Goal: Task Accomplishment & Management: Complete application form

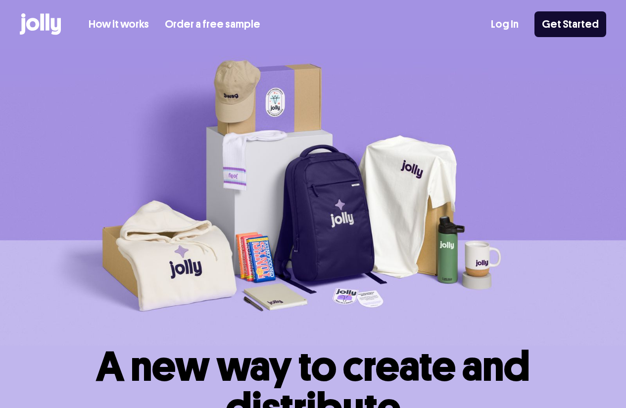
click at [126, 20] on link "How it works" at bounding box center [119, 24] width 60 height 16
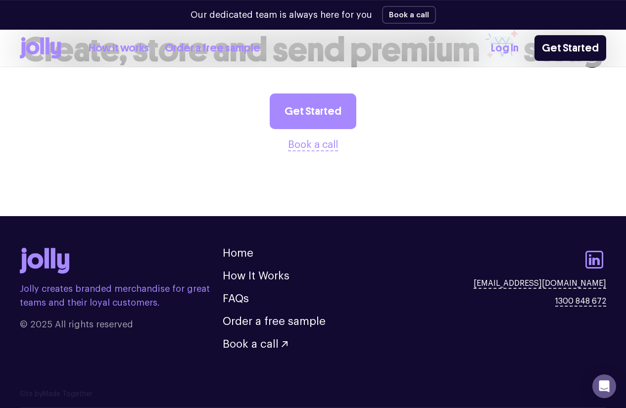
scroll to position [2084, 0]
click at [243, 49] on link "Order a free sample" at bounding box center [212, 48] width 95 height 16
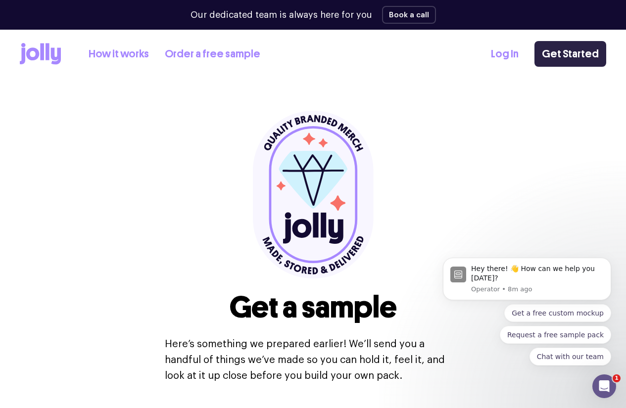
click at [552, 59] on link "Get Started" at bounding box center [570, 54] width 72 height 26
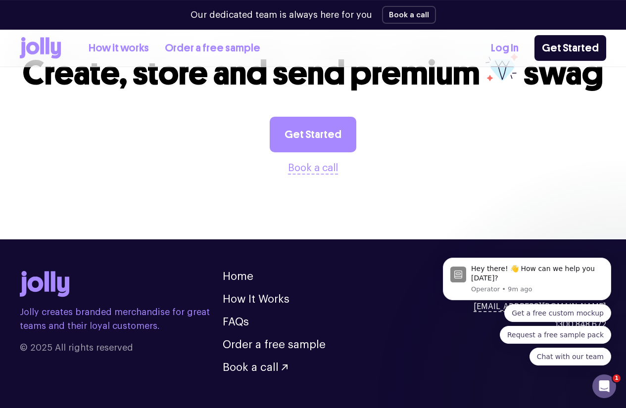
scroll to position [1116, 0]
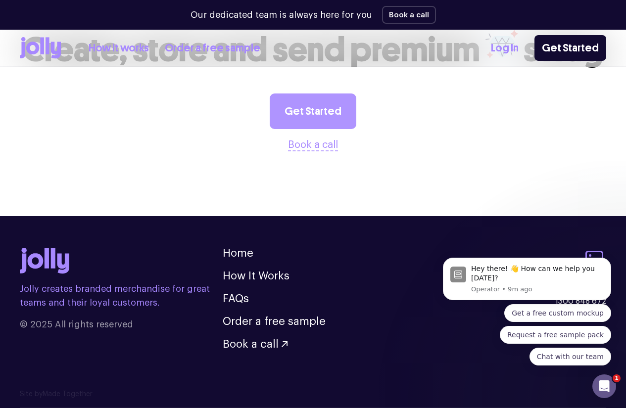
click at [321, 129] on link "Get Started" at bounding box center [312, 111] width 87 height 36
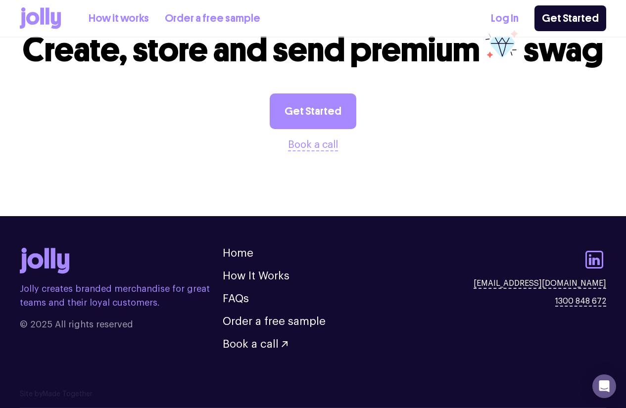
scroll to position [1116, 0]
click at [138, 25] on link "How it works" at bounding box center [119, 18] width 60 height 16
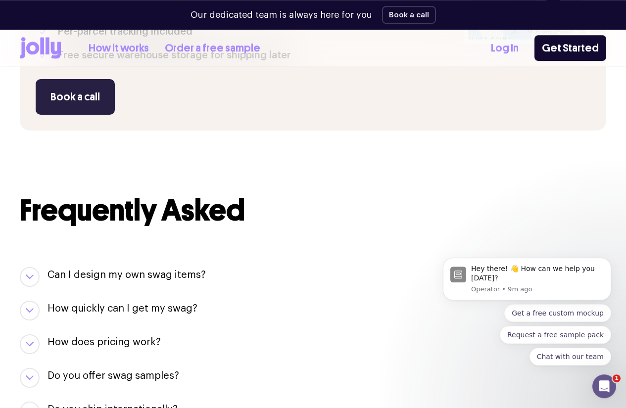
scroll to position [949, 0]
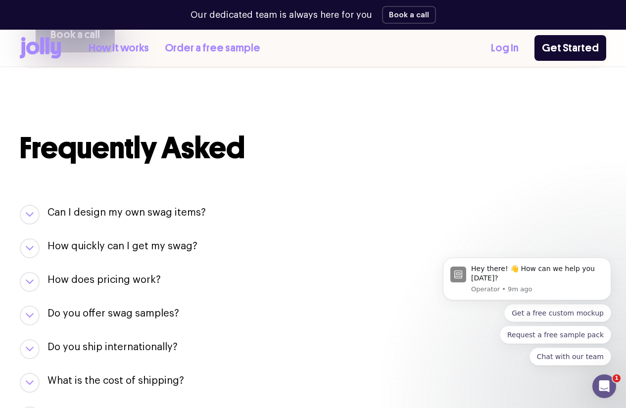
drag, startPoint x: 176, startPoint y: 238, endPoint x: 132, endPoint y: 231, distance: 44.5
click at [176, 52] on div "Book a call" at bounding box center [244, 35] width 416 height 36
click at [115, 52] on button "Book a call" at bounding box center [75, 35] width 79 height 36
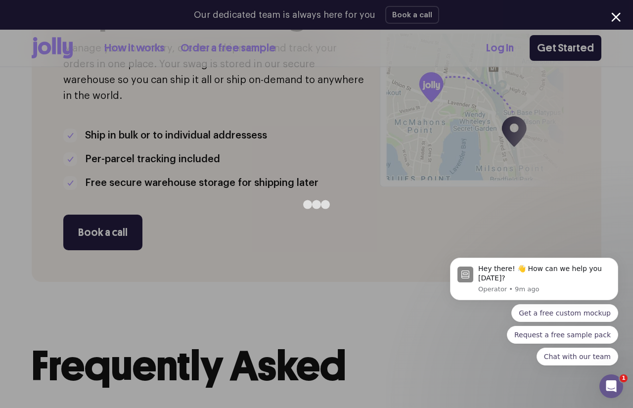
click at [615, 15] on div at bounding box center [615, 16] width 9 height 9
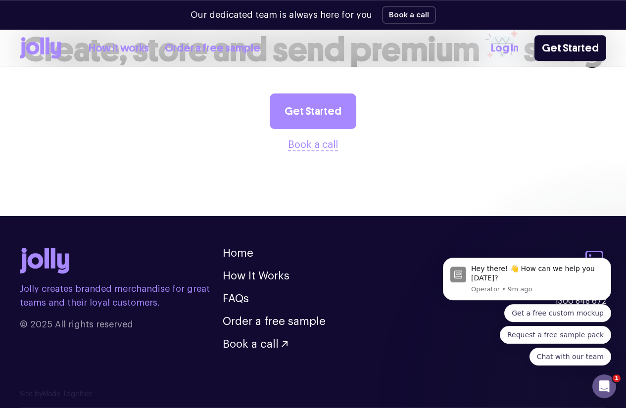
scroll to position [1741, 0]
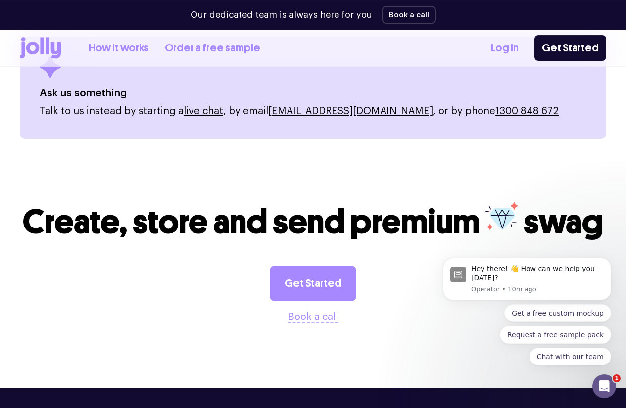
scroll to position [1487, 0]
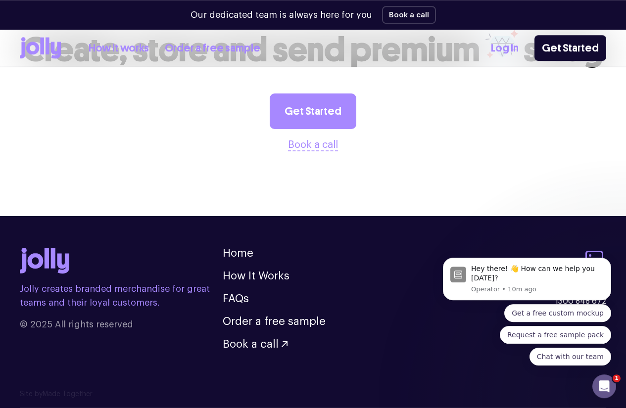
scroll to position [1654, 0]
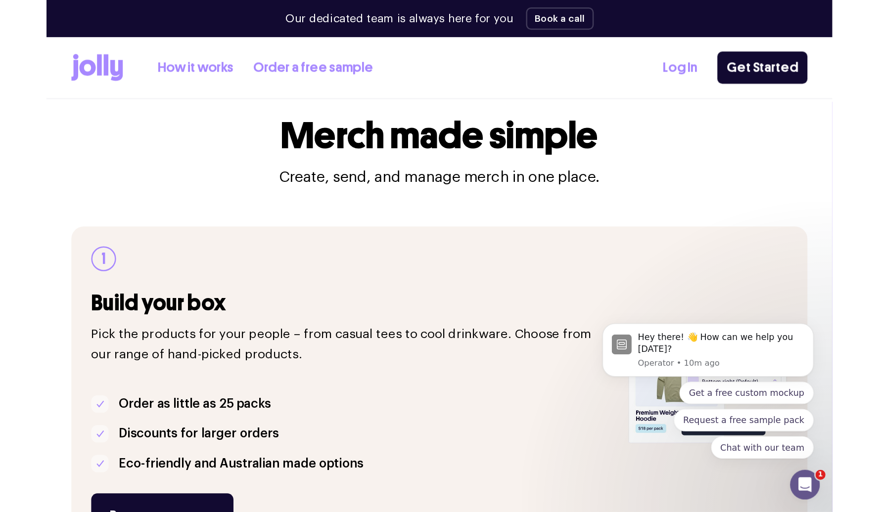
scroll to position [0, 0]
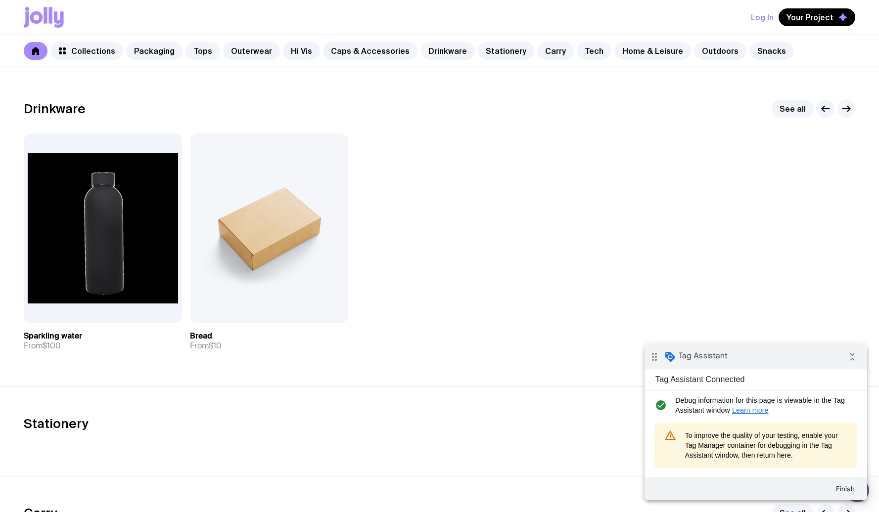
scroll to position [1052, 0]
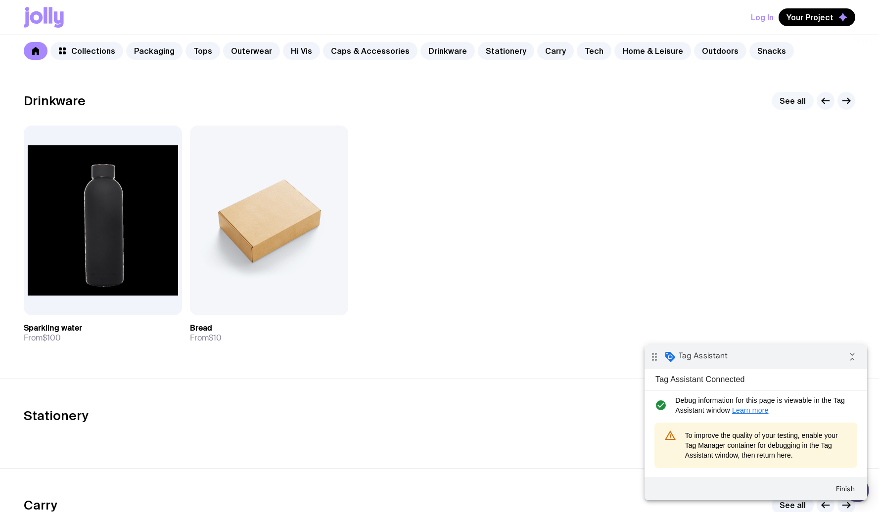
click at [790, 101] on link "See all" at bounding box center [792, 101] width 42 height 18
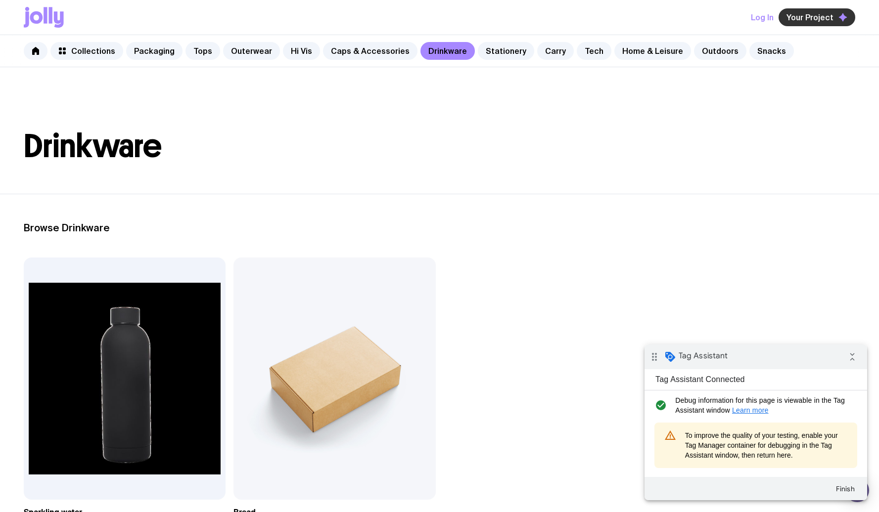
click at [800, 20] on span "Your Project" at bounding box center [809, 17] width 47 height 10
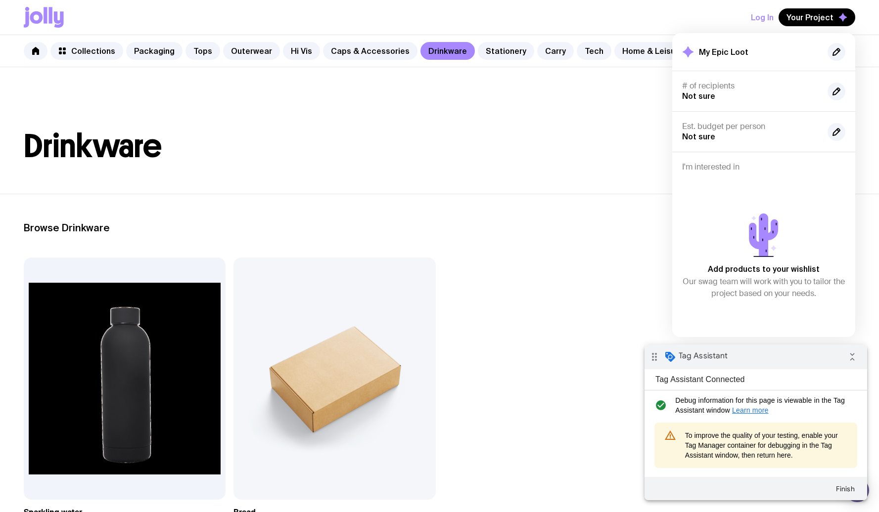
click at [622, 145] on h1 "Drinkware" at bounding box center [439, 147] width 831 height 32
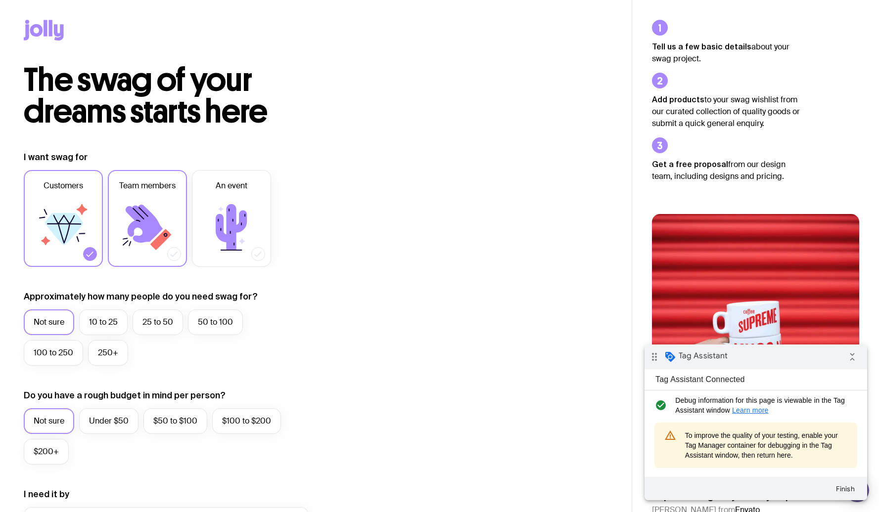
click at [176, 253] on icon at bounding box center [174, 254] width 10 height 10
click at [0, 0] on input "Team members" at bounding box center [0, 0] width 0 height 0
click at [232, 256] on icon at bounding box center [231, 227] width 59 height 59
click at [0, 0] on input "An event" at bounding box center [0, 0] width 0 height 0
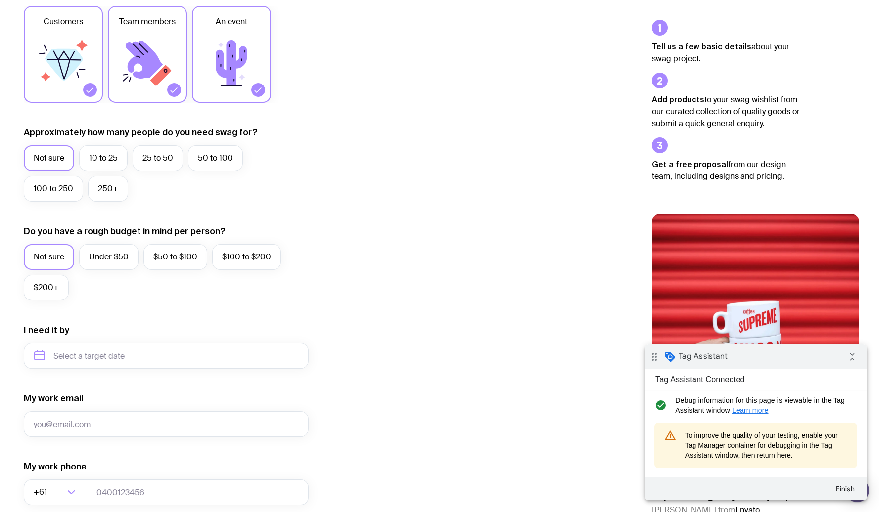
scroll to position [174, 0]
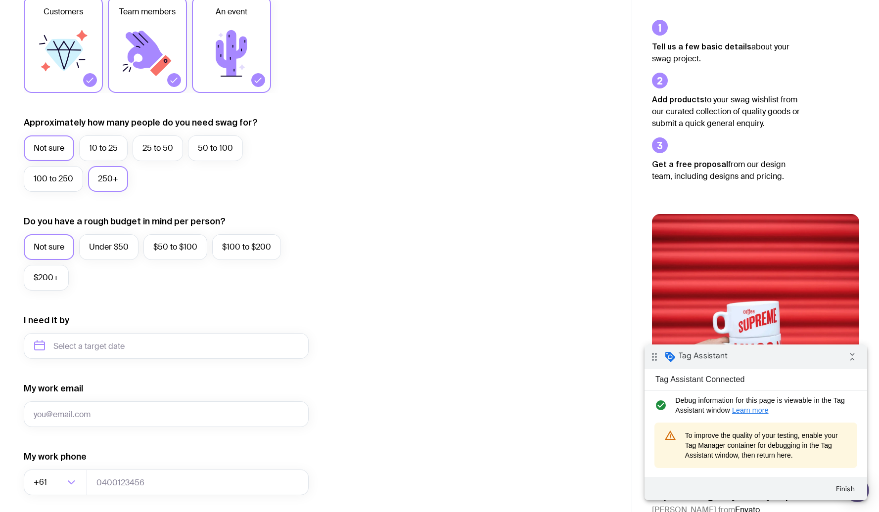
click at [119, 179] on label "250+" at bounding box center [108, 179] width 40 height 26
click at [0, 0] on input "250+" at bounding box center [0, 0] width 0 height 0
click at [179, 244] on label "$50 to $100" at bounding box center [175, 247] width 64 height 26
click at [0, 0] on input "$50 to $100" at bounding box center [0, 0] width 0 height 0
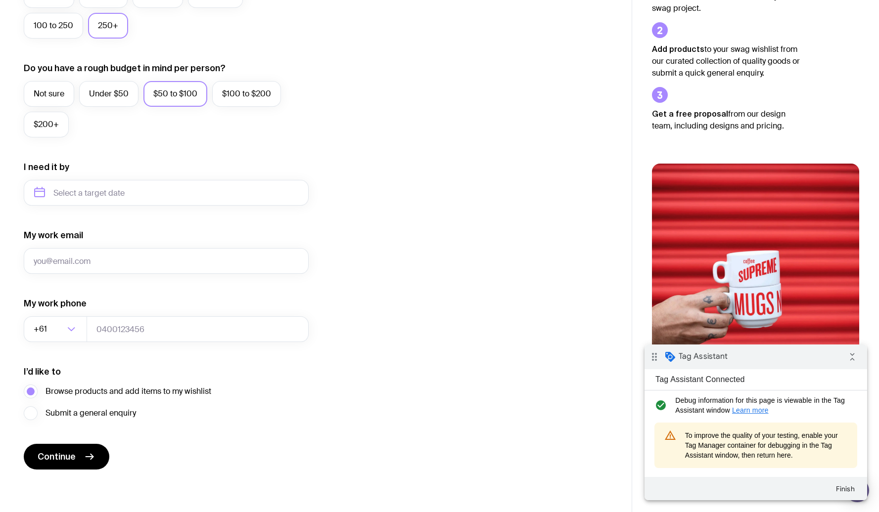
scroll to position [328, 0]
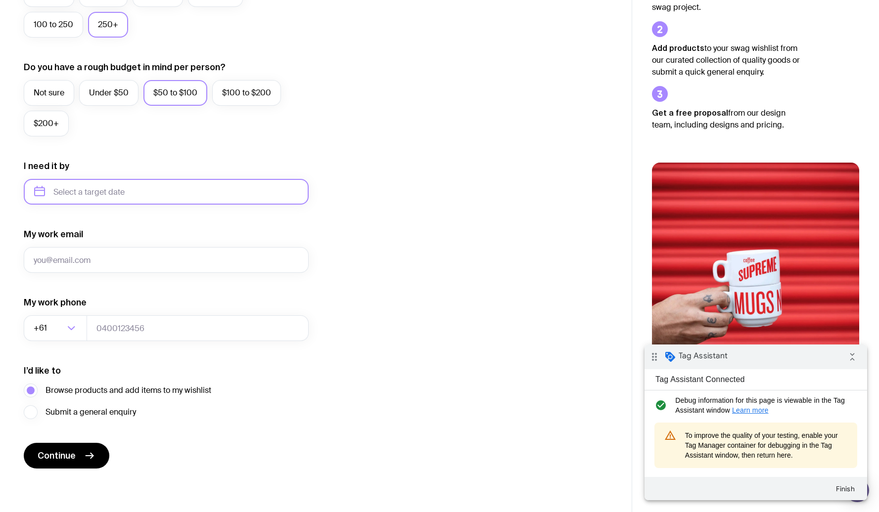
click at [146, 191] on input "text" at bounding box center [166, 192] width 285 height 26
click at [361, 223] on div "I want swag for Customers Team members An event Approximately how many people d…" at bounding box center [316, 146] width 584 height 646
click at [86, 451] on icon "submit" at bounding box center [90, 456] width 12 height 12
type input "y"
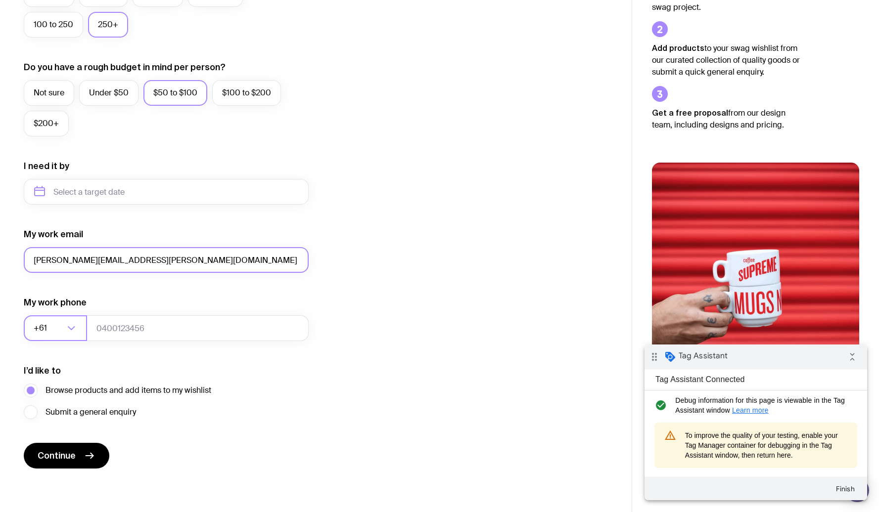
type input "[PERSON_NAME][EMAIL_ADDRESS][PERSON_NAME][DOMAIN_NAME]"
click at [81, 330] on div "Loading..." at bounding box center [76, 328] width 22 height 26
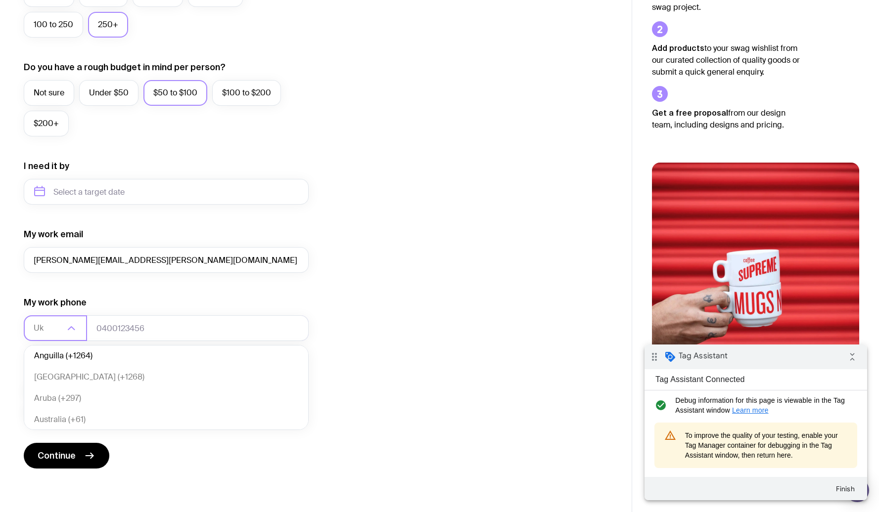
scroll to position [0, 0]
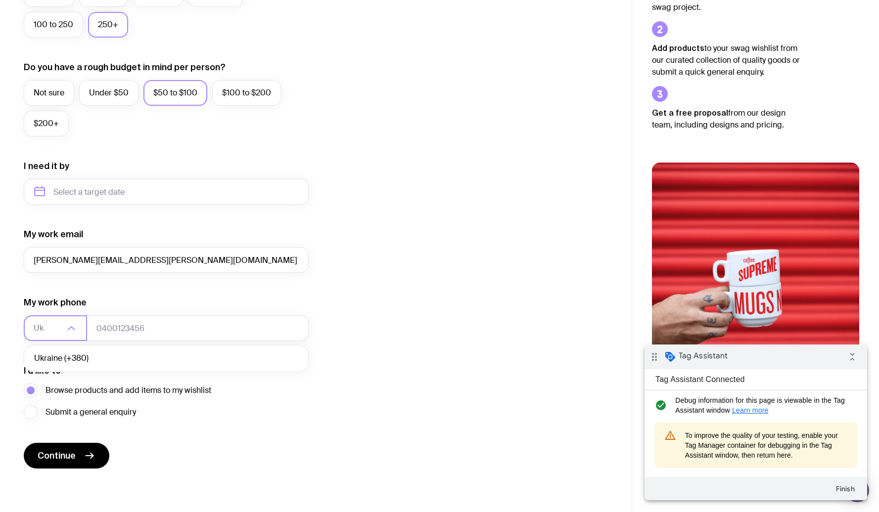
click at [78, 362] on li "Ukraine (+380)" at bounding box center [166, 358] width 284 height 21
type input "Uk"
click at [118, 331] on input "tel" at bounding box center [198, 328] width 222 height 26
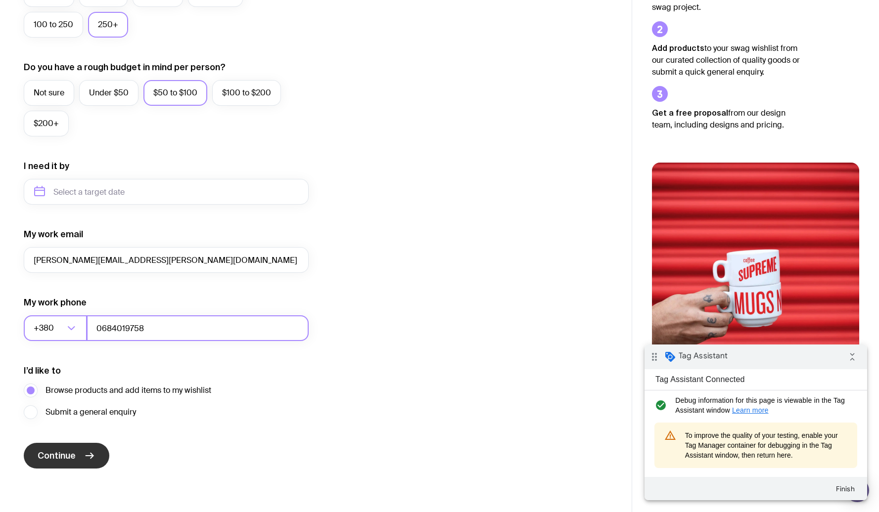
type input "0684019758"
click at [85, 455] on icon "submit" at bounding box center [90, 456] width 12 height 12
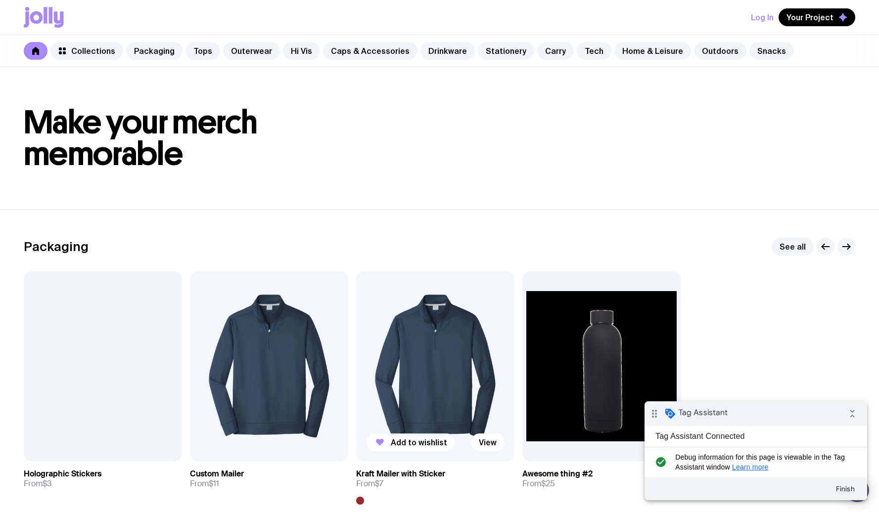
click at [427, 439] on span "Add to wishlist" at bounding box center [419, 443] width 56 height 10
click at [811, 15] on span "Your Project" at bounding box center [809, 17] width 47 height 10
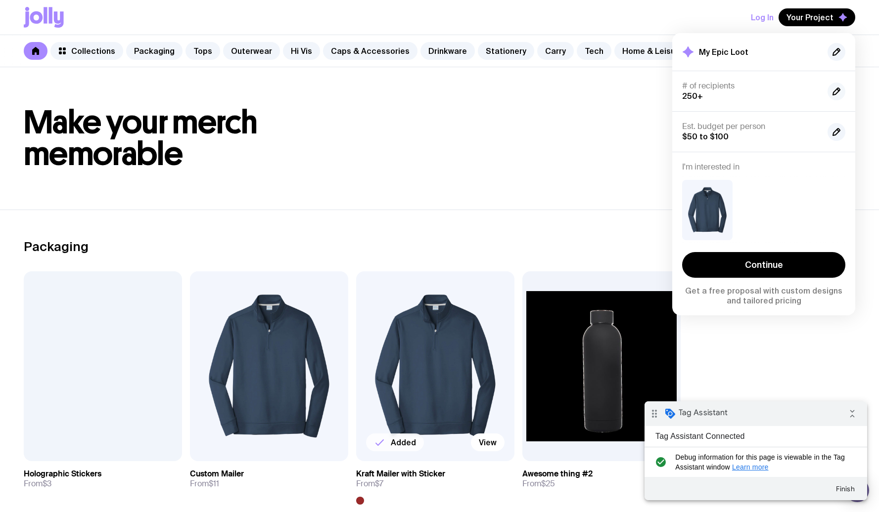
click at [841, 95] on icon "button" at bounding box center [836, 92] width 12 height 12
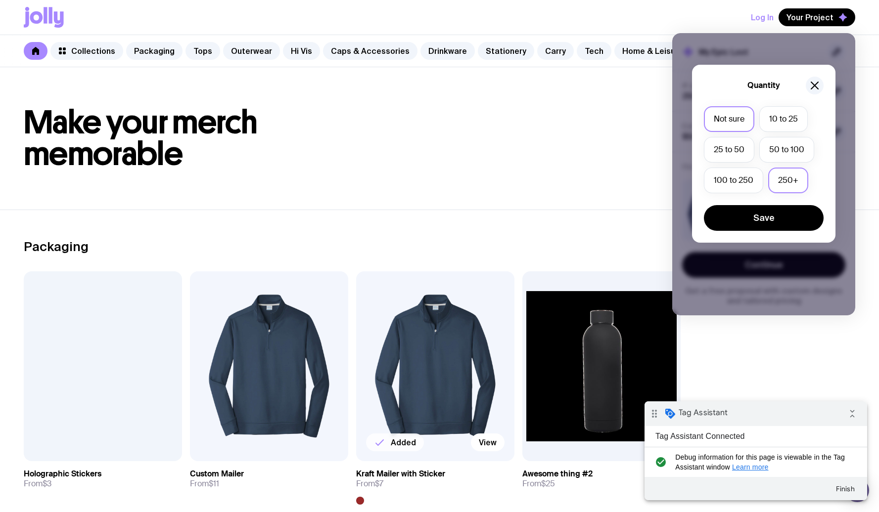
click at [734, 122] on label "Not sure" at bounding box center [729, 119] width 50 height 26
click at [0, 0] on input "Not sure" at bounding box center [0, 0] width 0 height 0
click at [758, 218] on button "Save" at bounding box center [764, 218] width 120 height 26
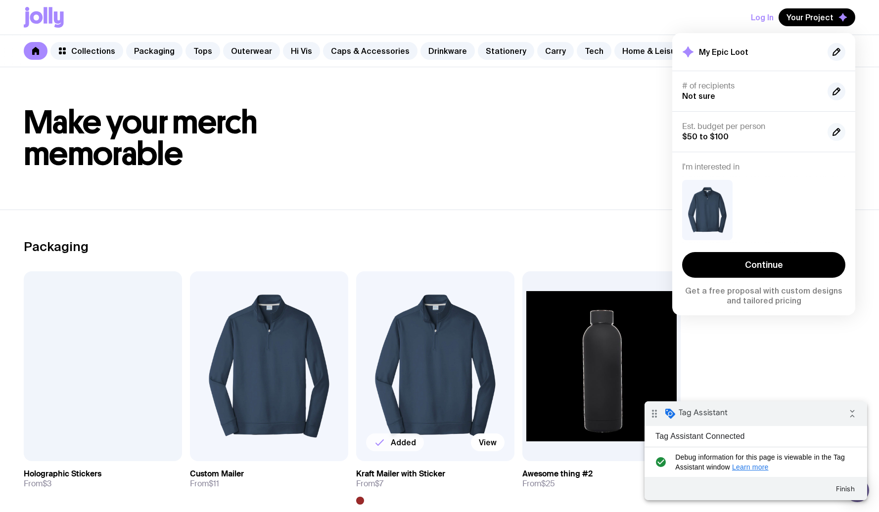
click at [837, 134] on icon "button" at bounding box center [836, 132] width 12 height 12
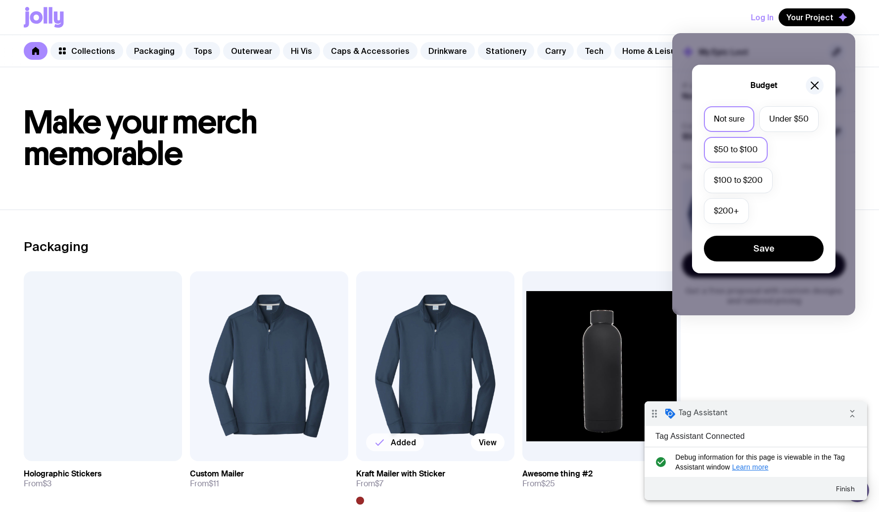
click at [731, 129] on label "Not sure" at bounding box center [729, 119] width 50 height 26
click at [0, 0] on input "Not sure" at bounding box center [0, 0] width 0 height 0
click at [778, 247] on button "Save" at bounding box center [764, 249] width 120 height 26
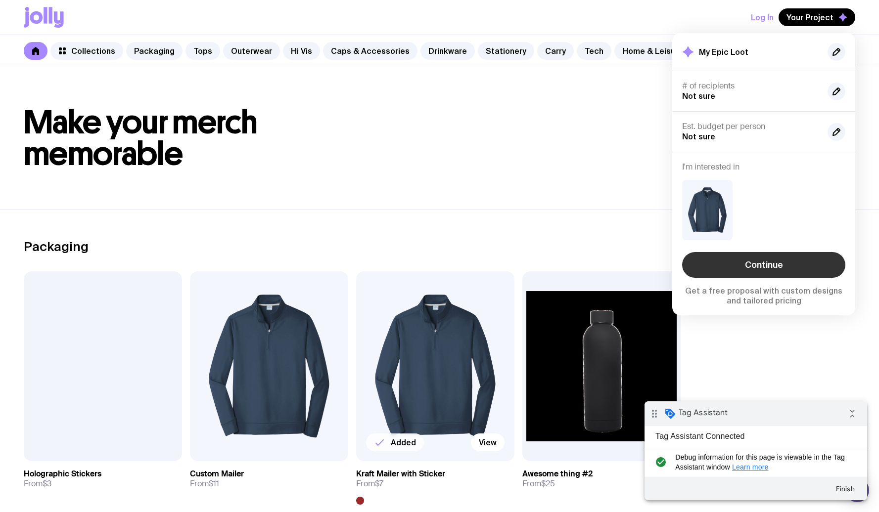
click at [763, 263] on link "Continue" at bounding box center [763, 265] width 163 height 26
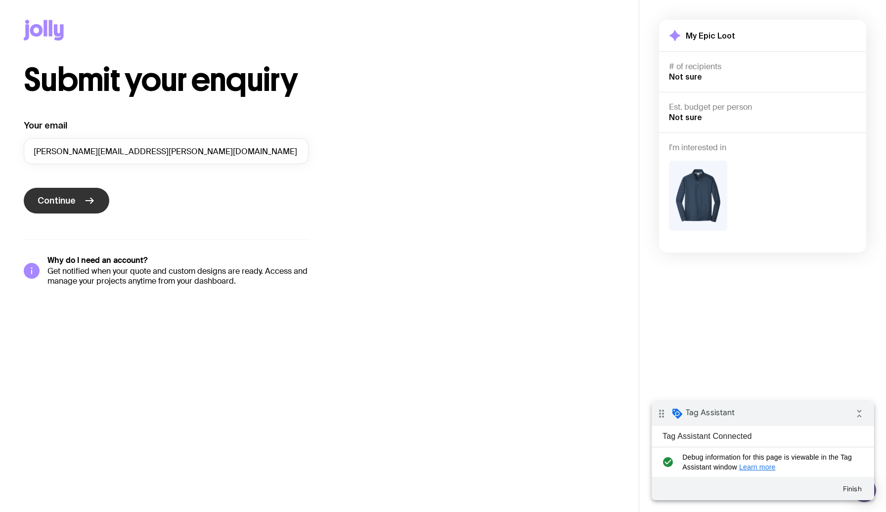
click at [90, 194] on button "Continue" at bounding box center [67, 201] width 86 height 26
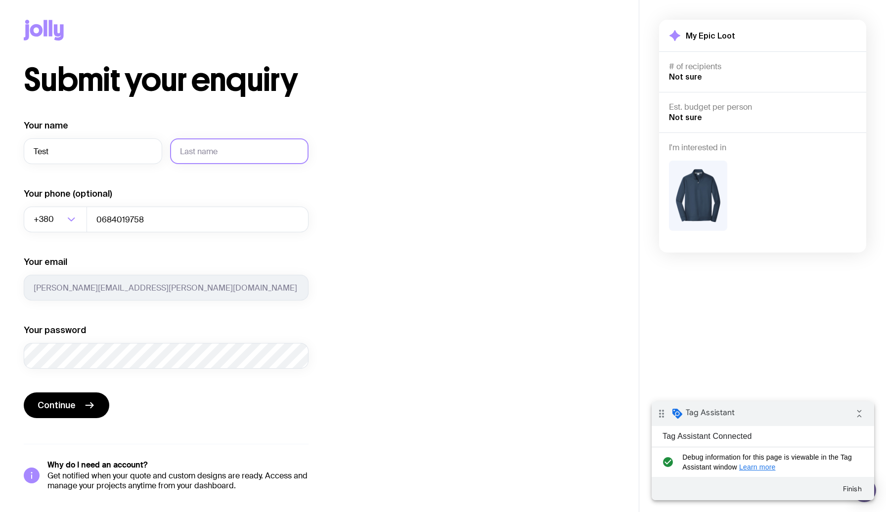
type input "Test"
click at [239, 155] on input "text" at bounding box center [239, 151] width 138 height 26
type input "serd023"
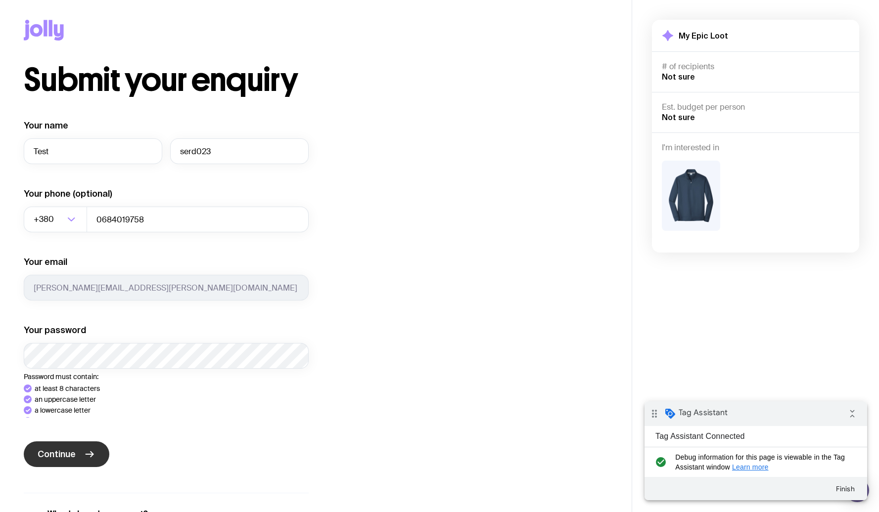
click at [86, 471] on div "Your name Test serd023 Your phone (optional) +380 Loading... 0684019758 Your em…" at bounding box center [166, 330] width 285 height 420
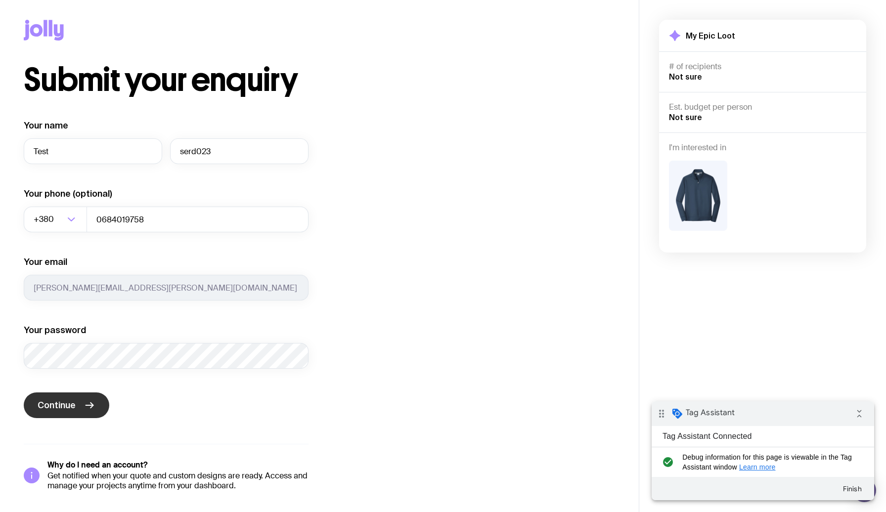
click at [81, 414] on button "Continue" at bounding box center [67, 406] width 86 height 26
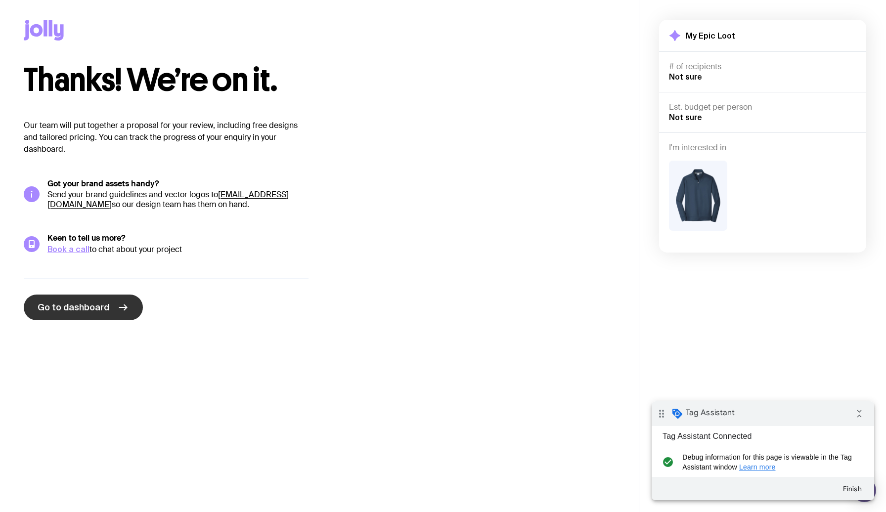
click at [84, 314] on link "Go to dashboard" at bounding box center [83, 308] width 119 height 26
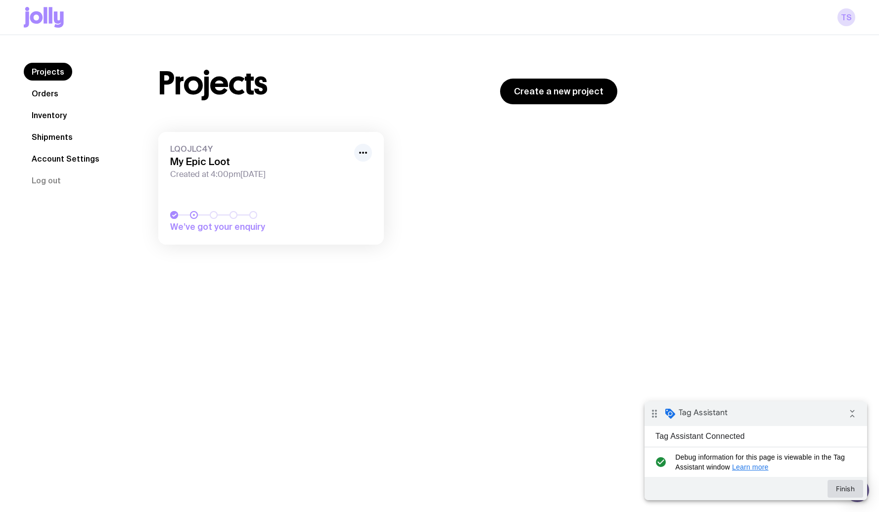
click at [850, 487] on button "Finish" at bounding box center [845, 489] width 36 height 18
